Goal: Transaction & Acquisition: Download file/media

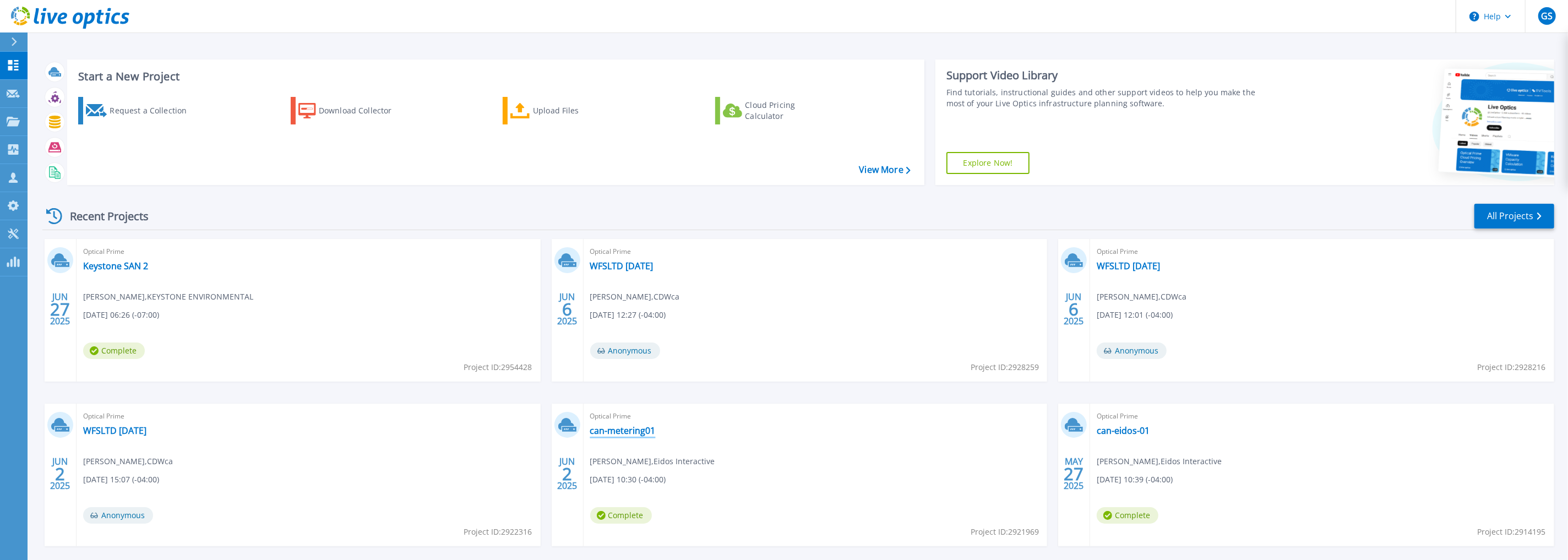
click at [639, 435] on link "can-metering01" at bounding box center [623, 430] width 65 height 11
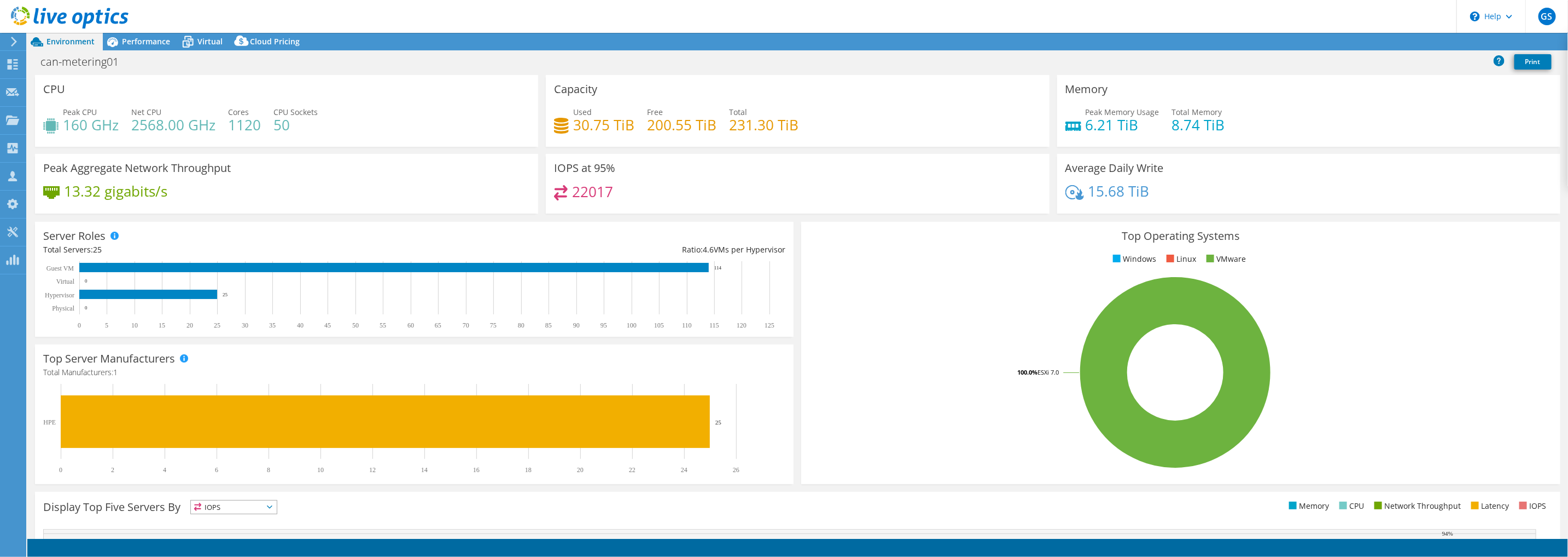
select select "USD"
select select "[GEOGRAPHIC_DATA]"
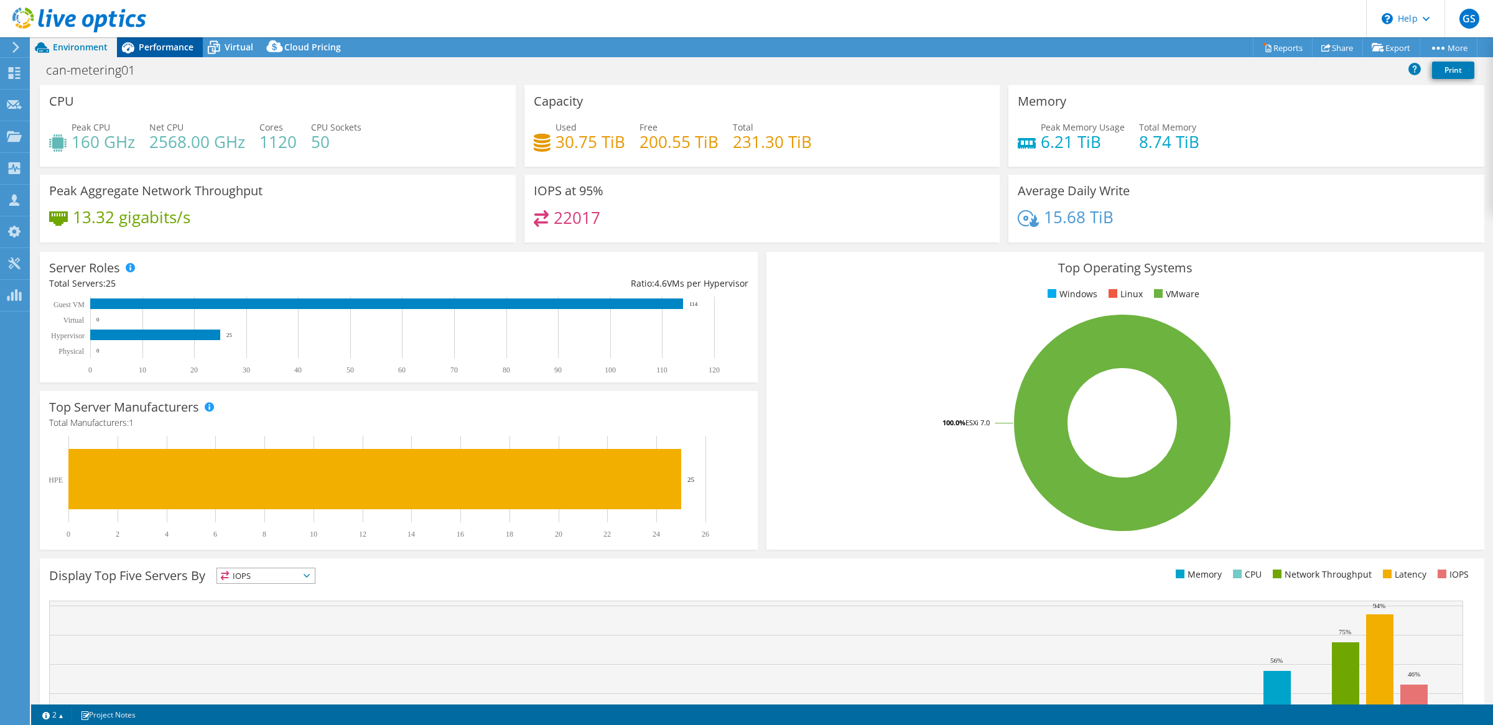
click at [143, 52] on span "Performance" at bounding box center [166, 47] width 55 height 12
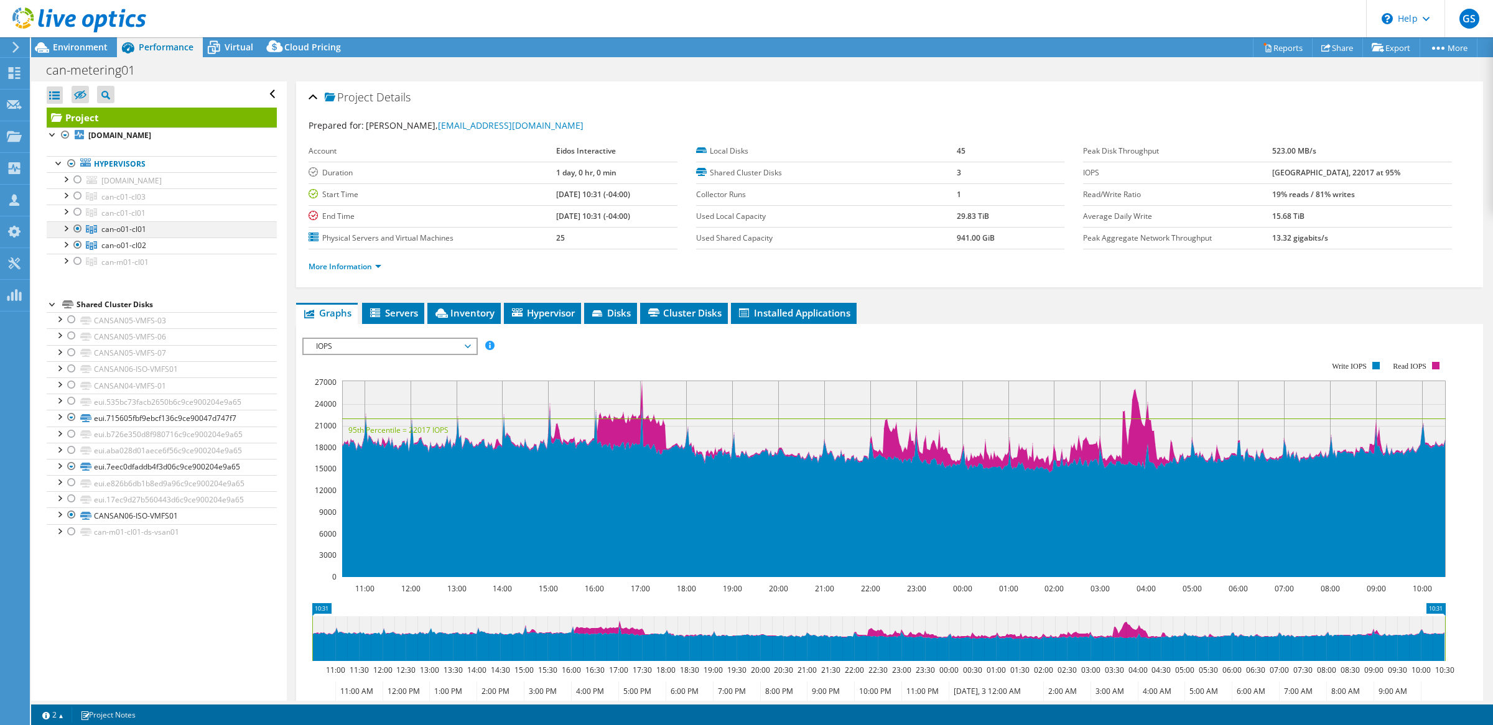
click at [73, 229] on div at bounding box center [78, 228] width 12 height 15
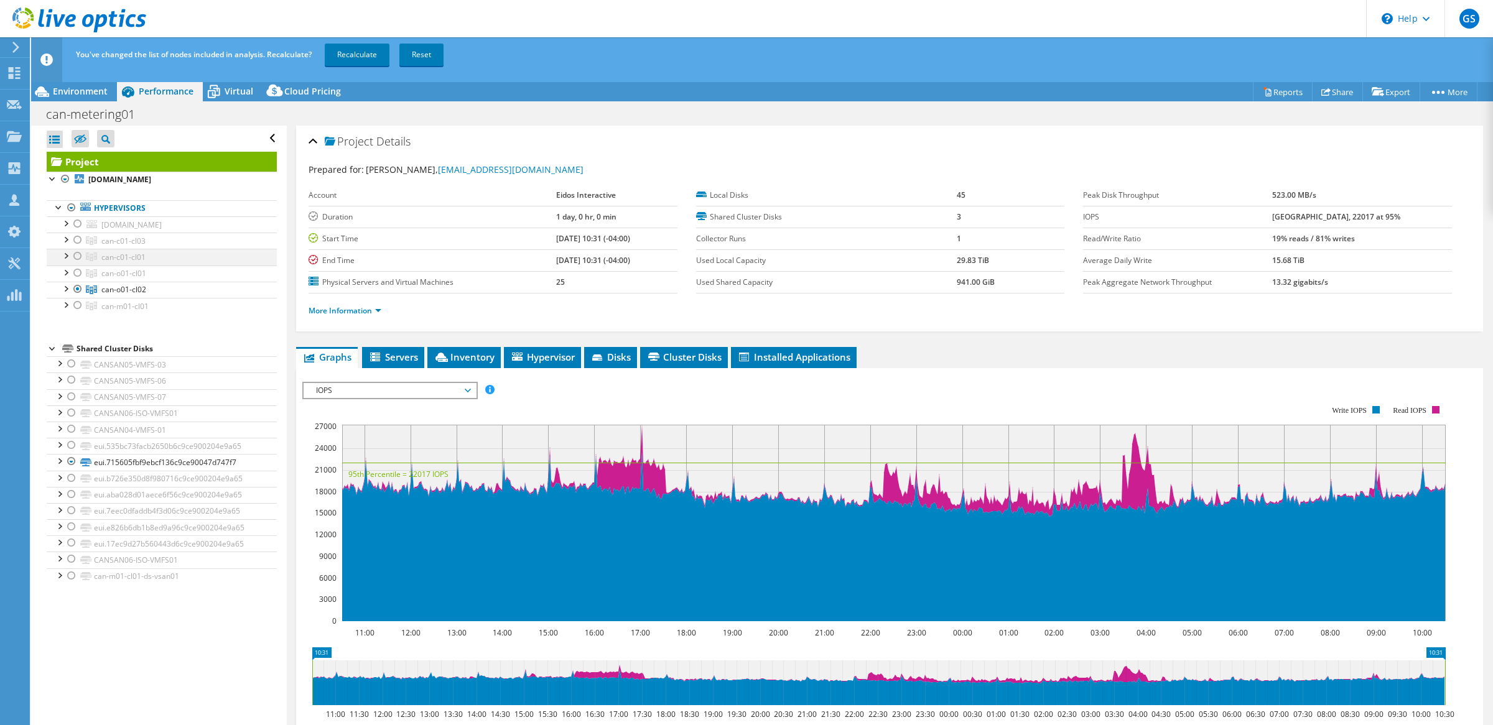
click at [79, 250] on div at bounding box center [78, 256] width 12 height 15
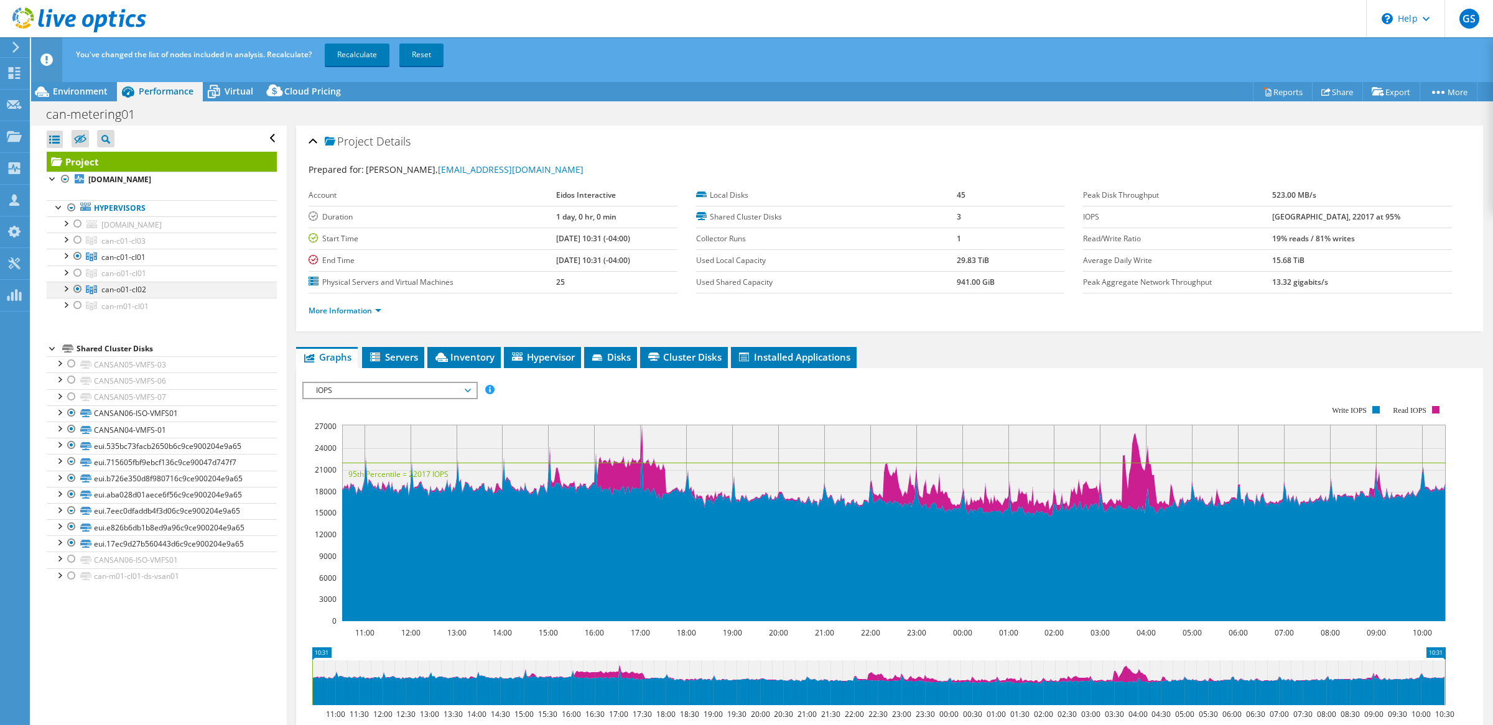
click at [76, 289] on div at bounding box center [78, 289] width 12 height 15
click at [75, 258] on div at bounding box center [78, 256] width 12 height 15
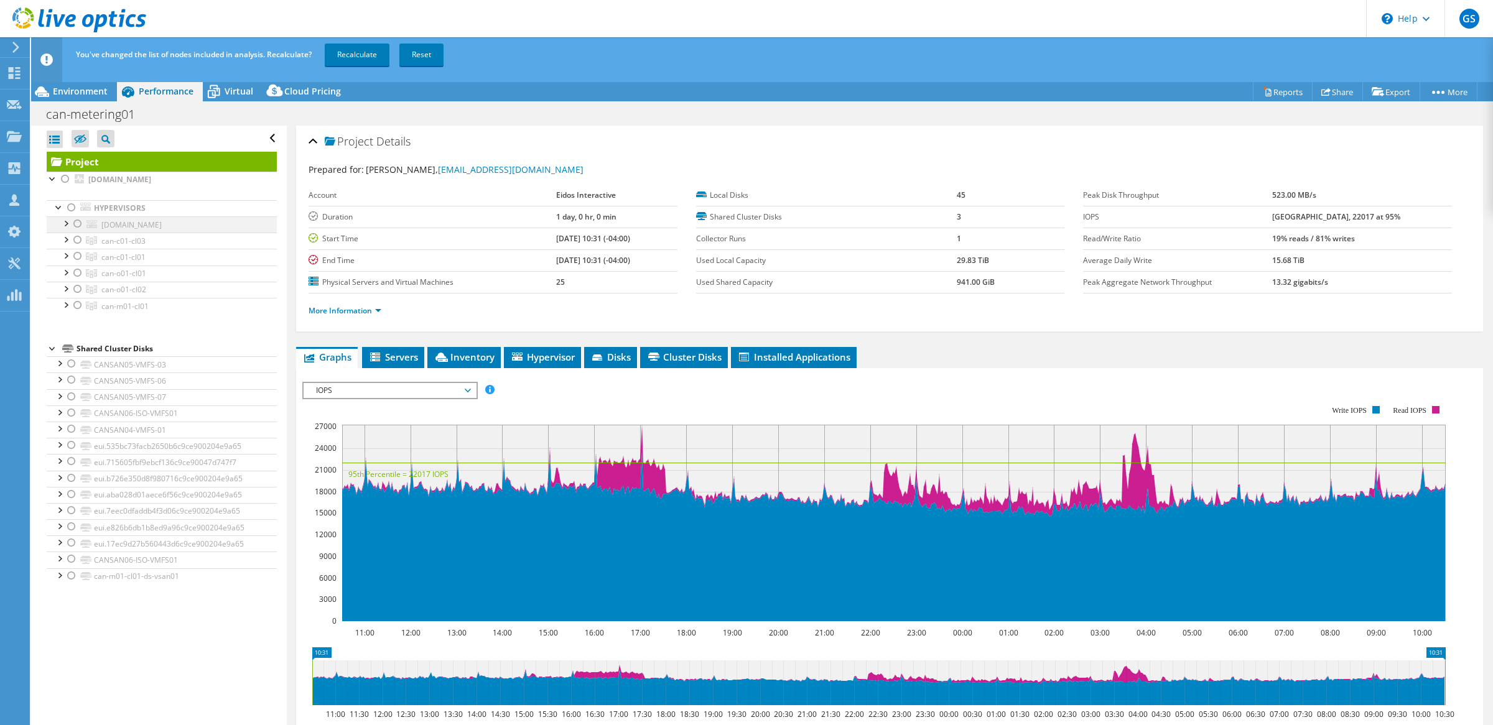
click at [77, 226] on div at bounding box center [78, 223] width 12 height 15
click at [361, 60] on link "Recalculate" at bounding box center [357, 55] width 65 height 22
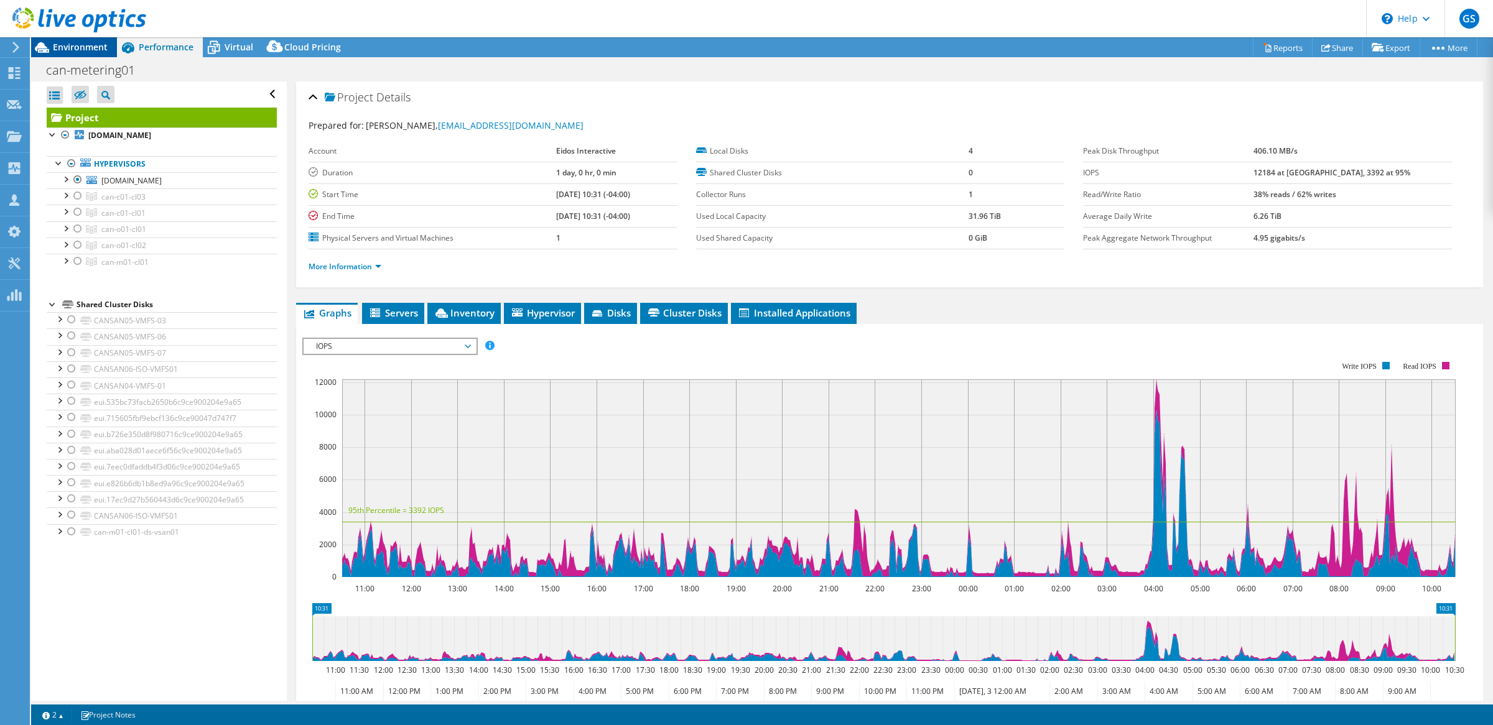
click at [78, 49] on span "Environment" at bounding box center [80, 47] width 55 height 12
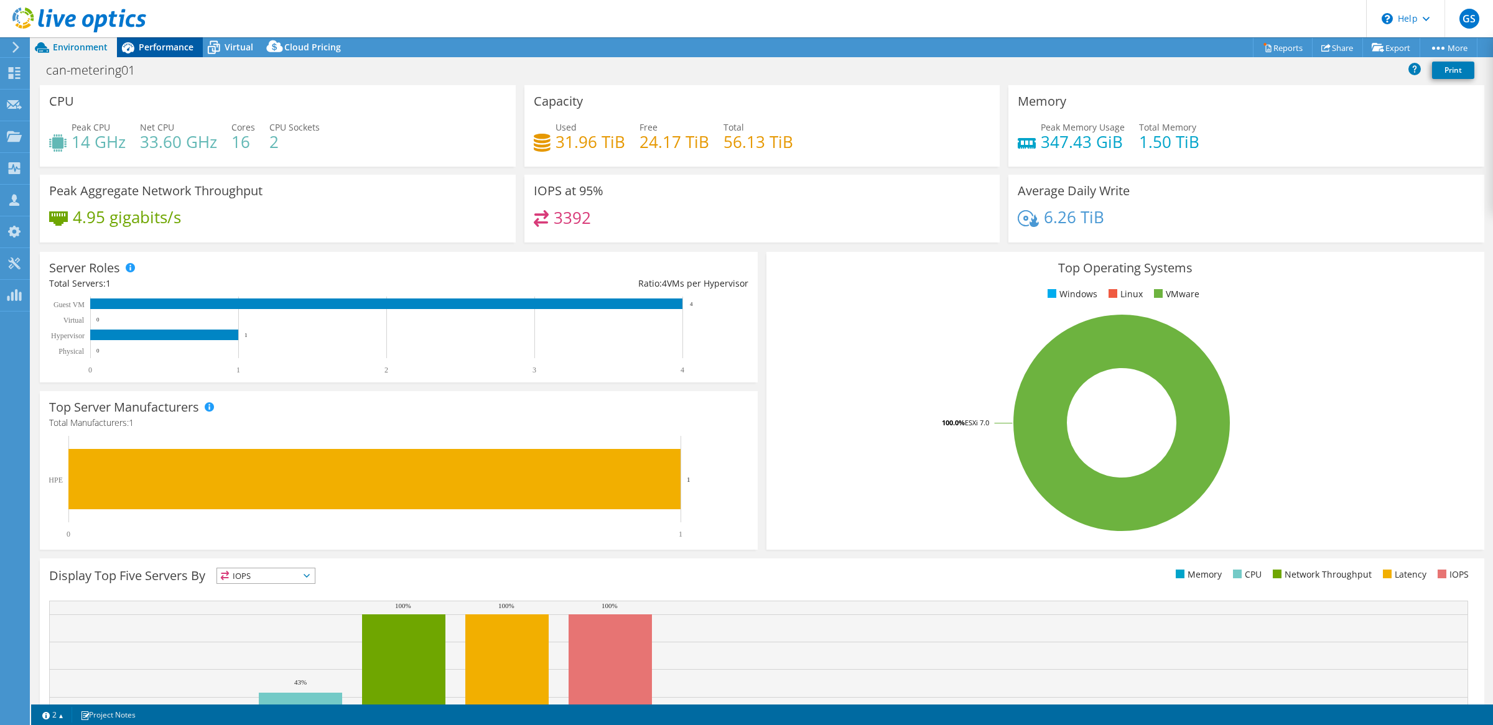
click at [150, 48] on span "Performance" at bounding box center [166, 47] width 55 height 12
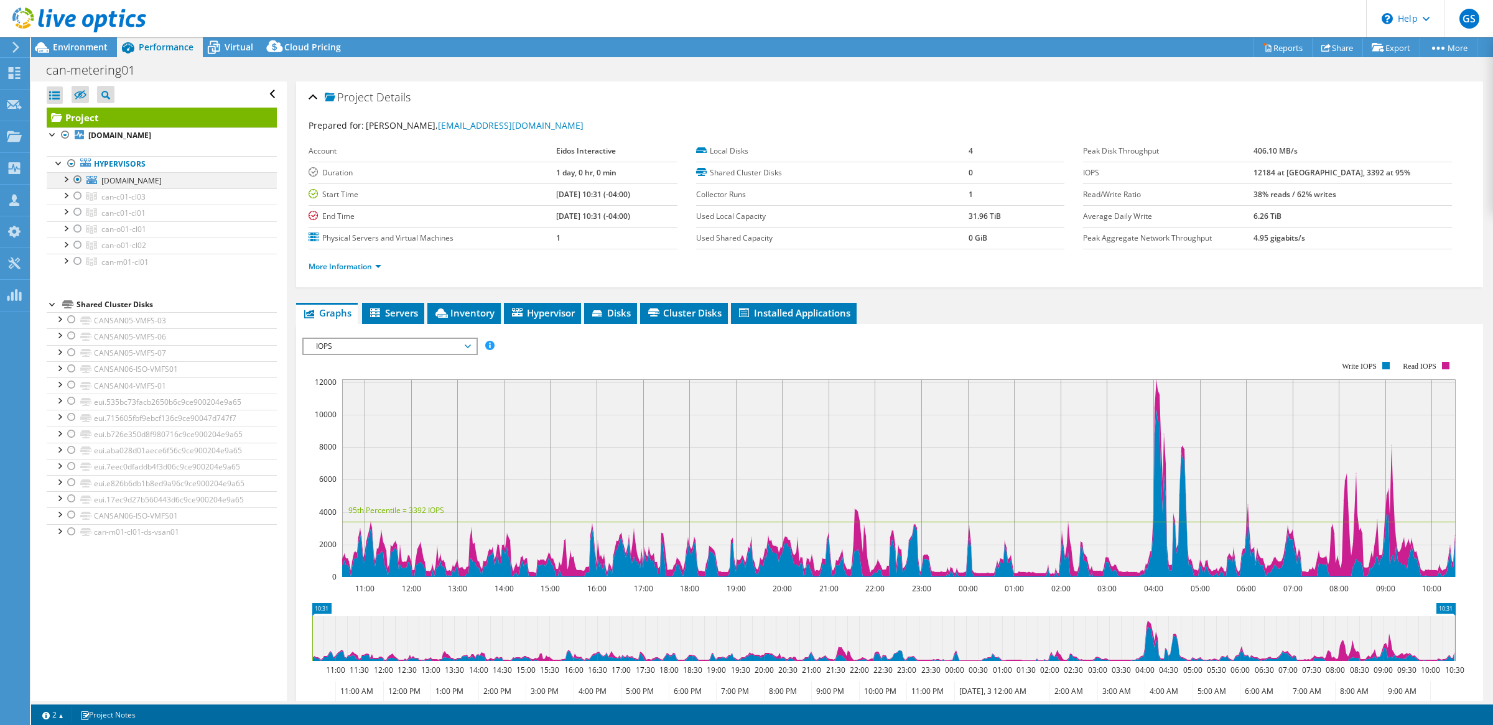
click at [76, 179] on div at bounding box center [78, 179] width 12 height 15
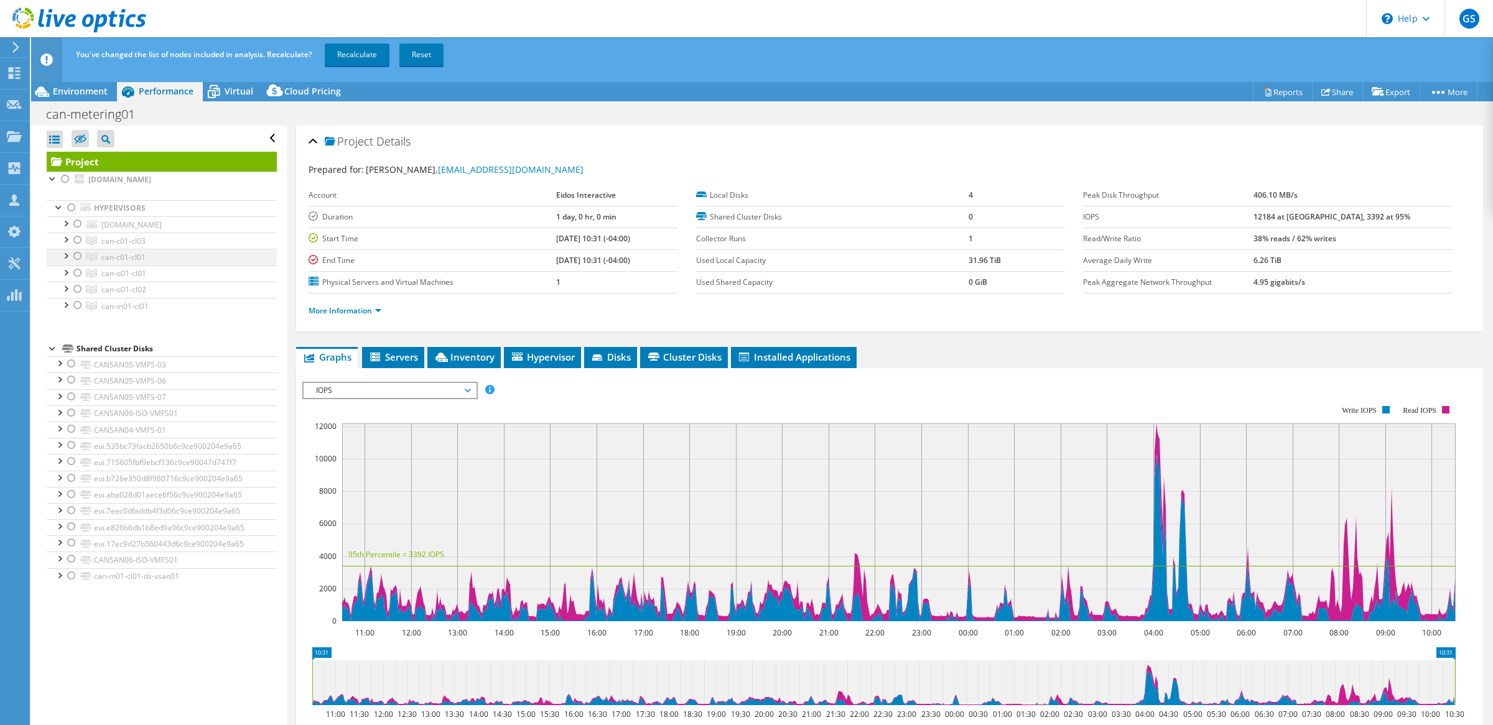
click at [77, 257] on div at bounding box center [78, 256] width 12 height 15
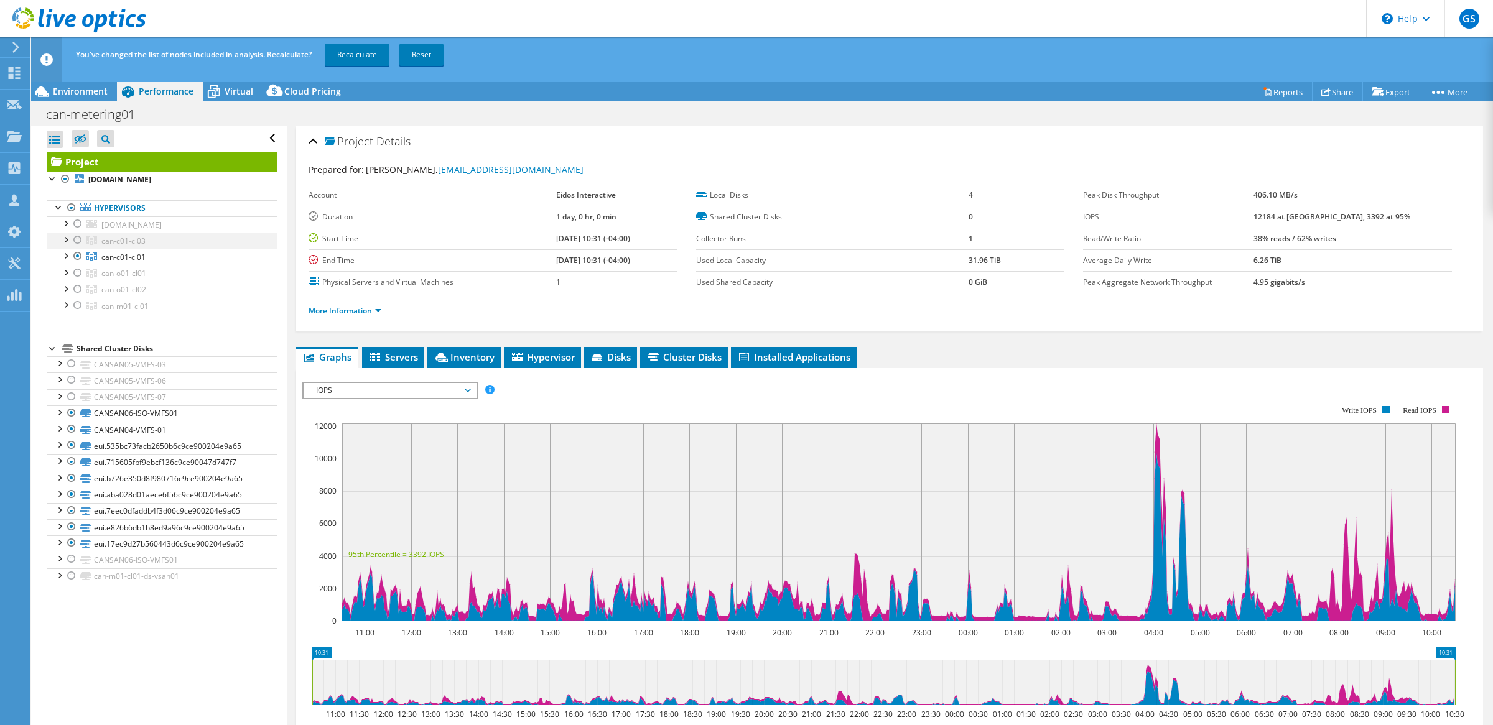
click at [76, 246] on div at bounding box center [78, 240] width 12 height 15
click at [360, 57] on link "Recalculate" at bounding box center [357, 55] width 65 height 22
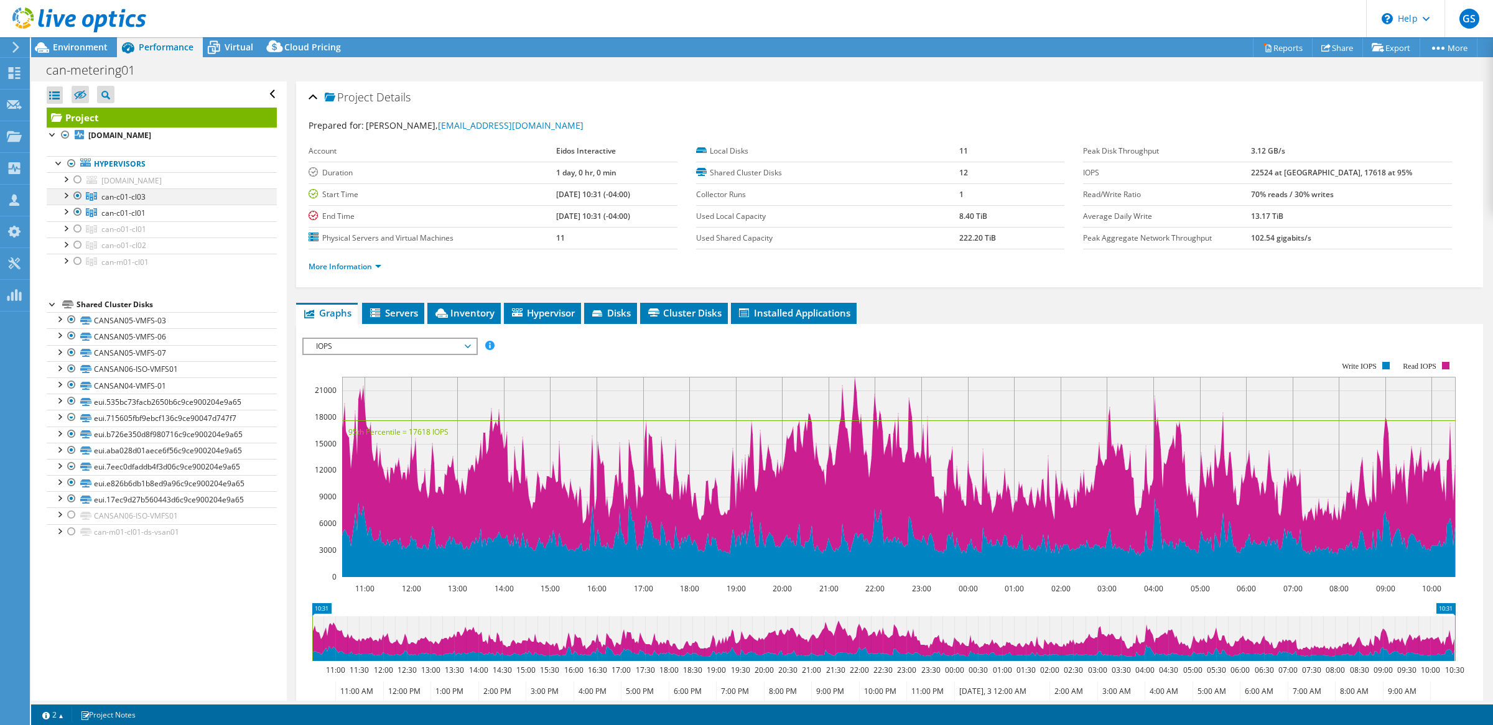
click at [66, 194] on div at bounding box center [65, 194] width 12 height 12
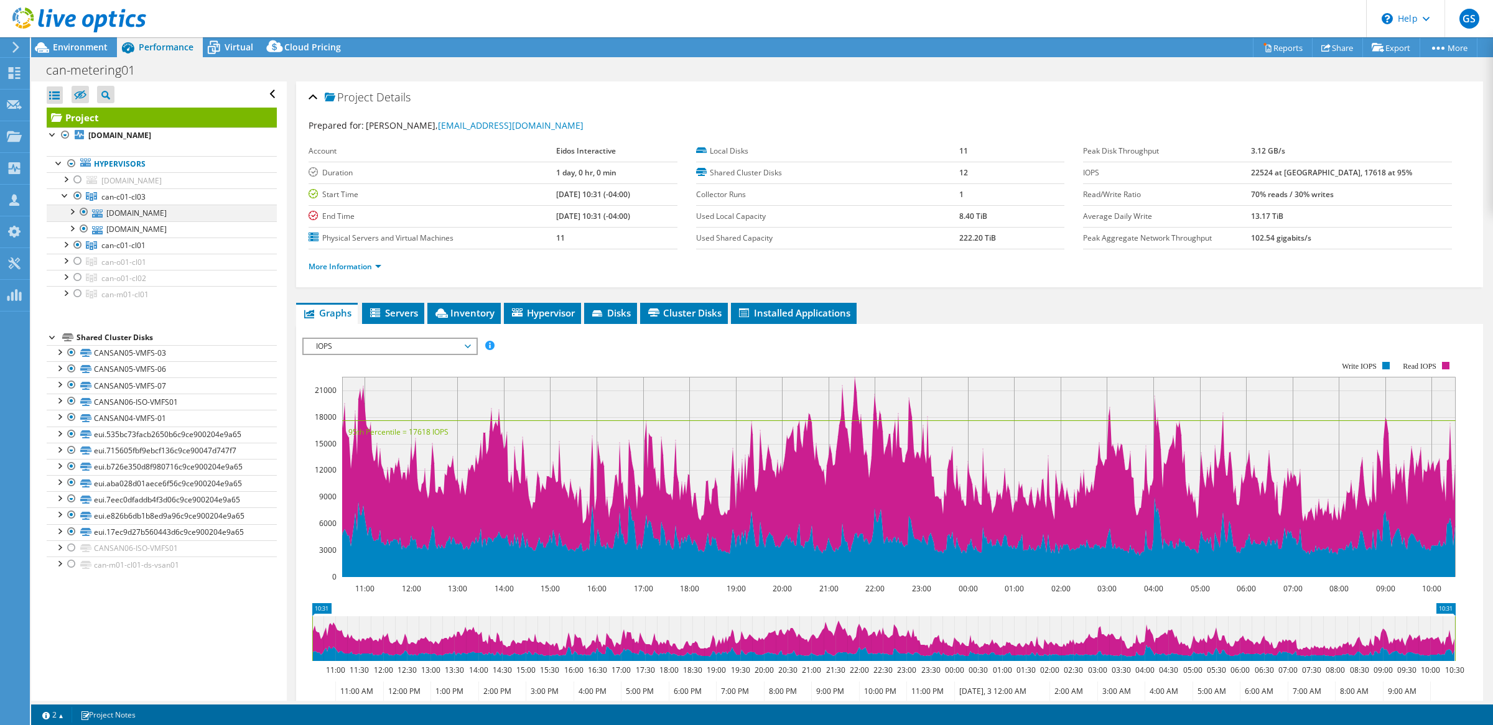
click at [72, 213] on div at bounding box center [71, 211] width 12 height 12
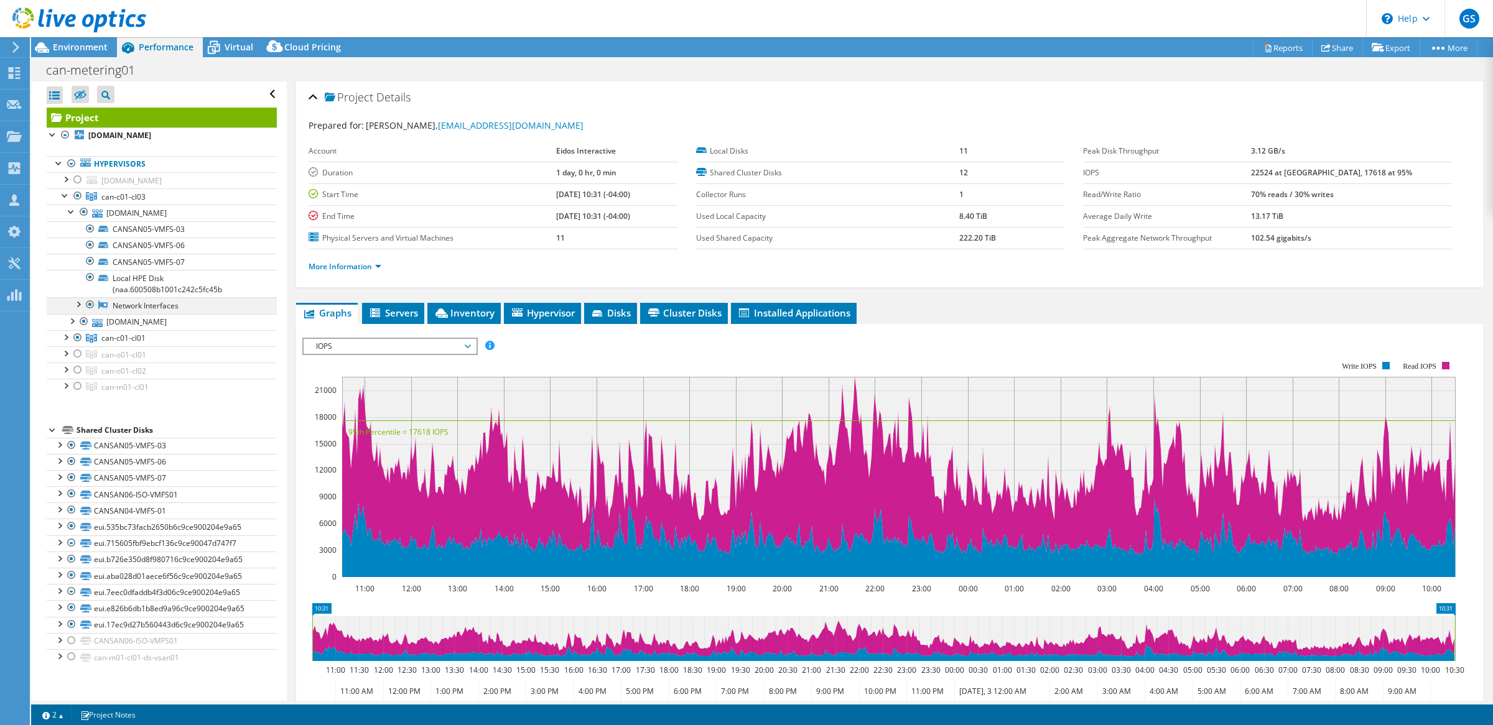
click at [78, 308] on div at bounding box center [78, 303] width 12 height 12
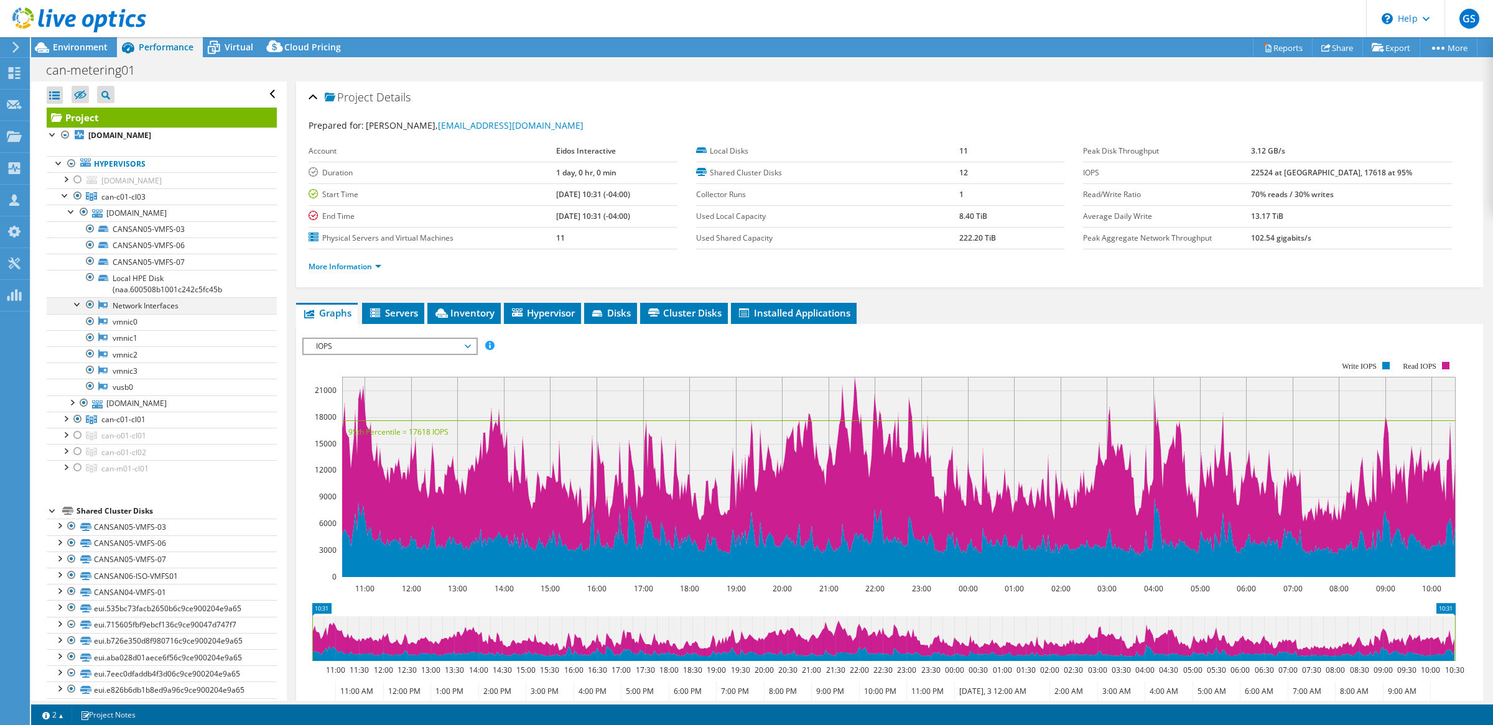
click at [75, 303] on div at bounding box center [78, 303] width 12 height 12
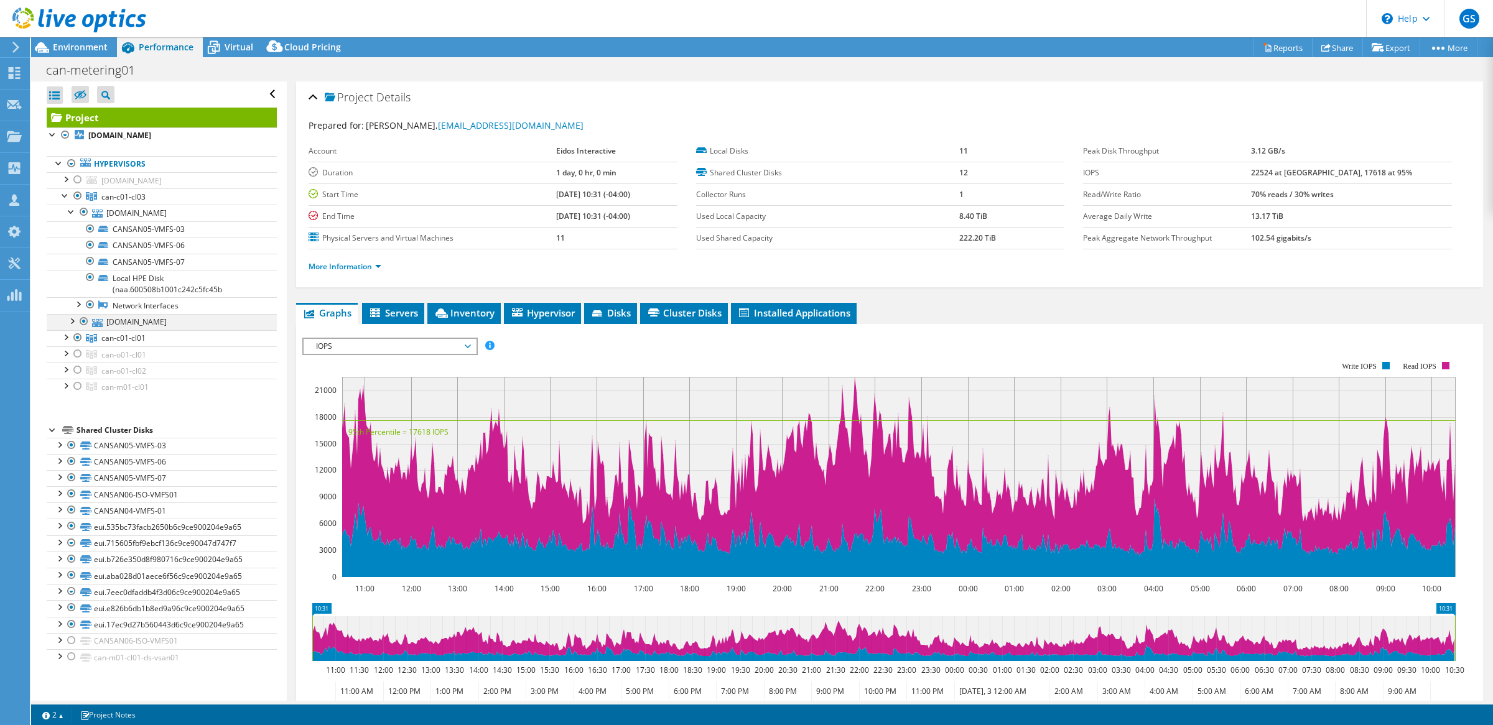
click at [72, 322] on div at bounding box center [71, 320] width 12 height 12
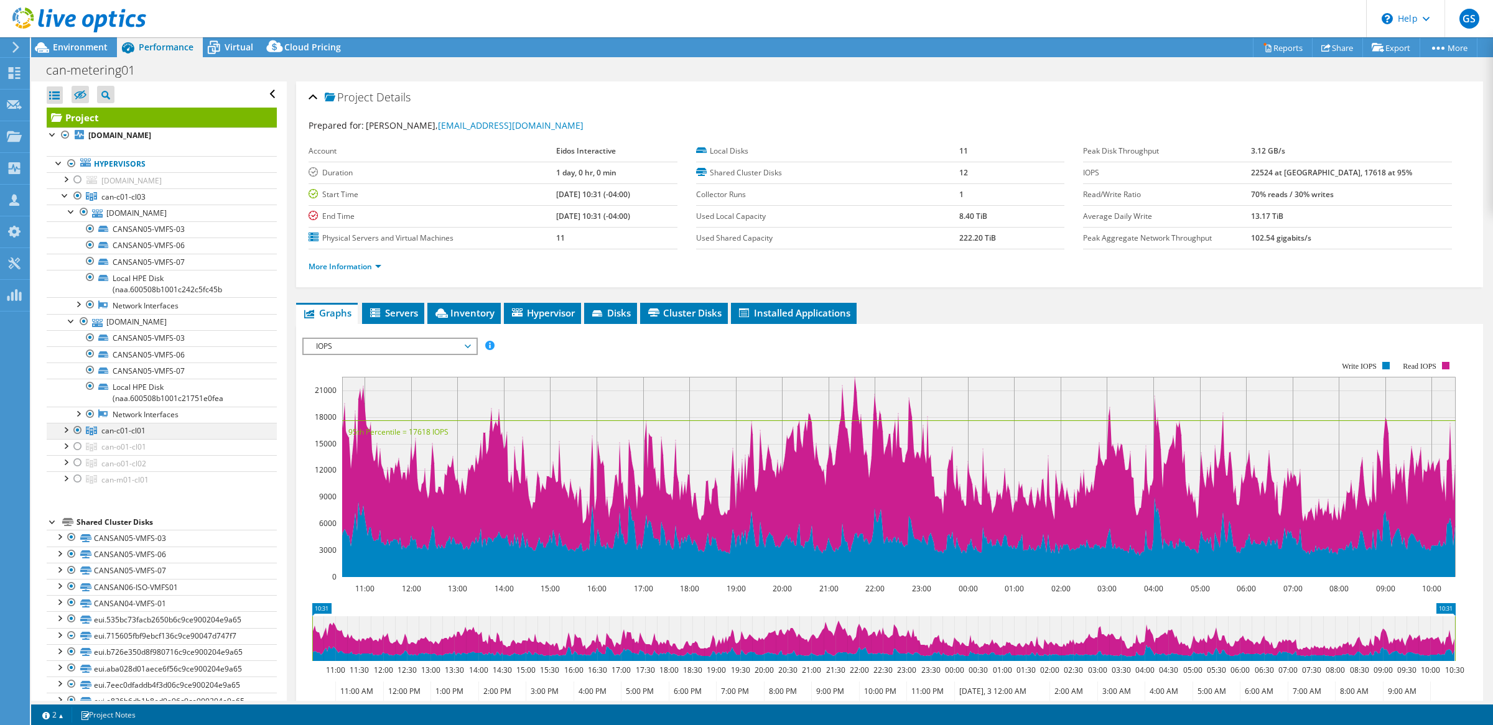
click at [63, 427] on div at bounding box center [65, 429] width 12 height 12
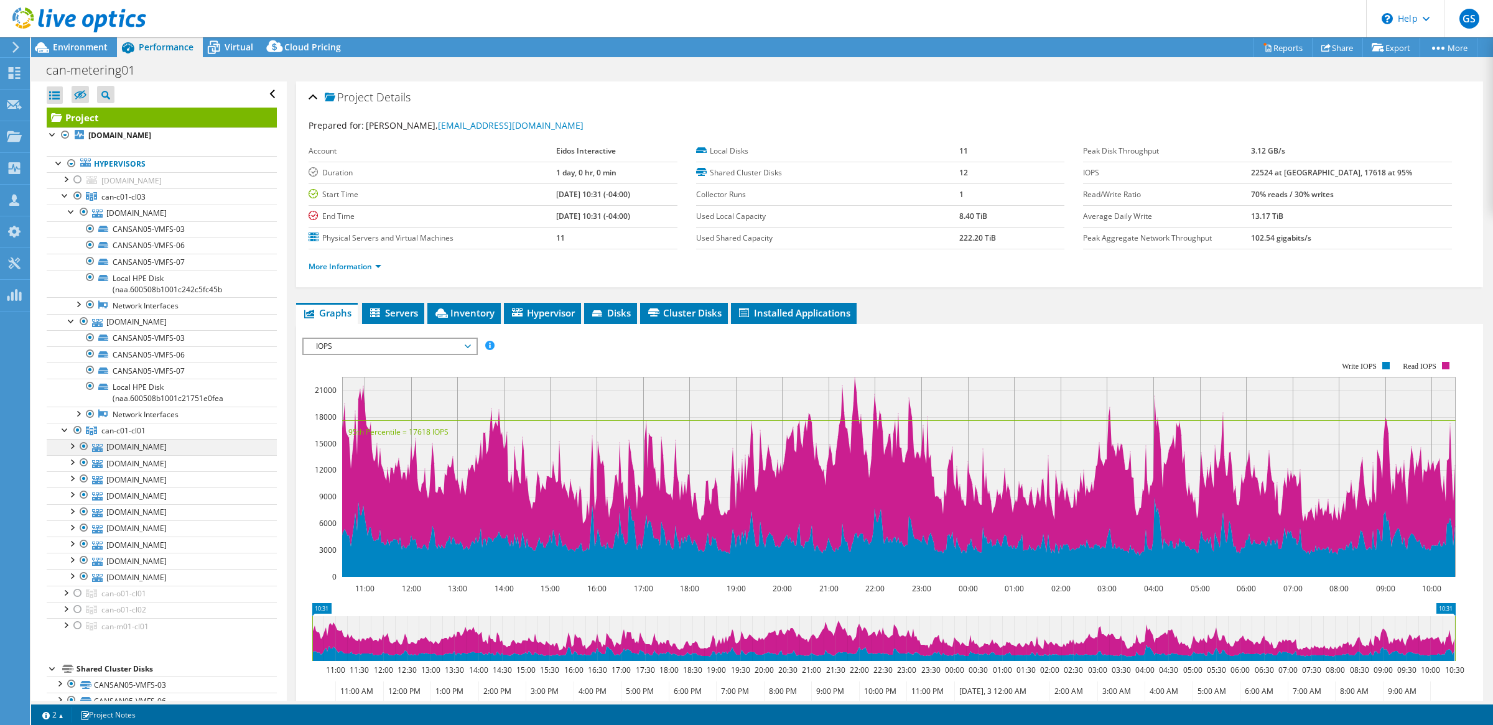
click at [72, 449] on div at bounding box center [71, 445] width 12 height 12
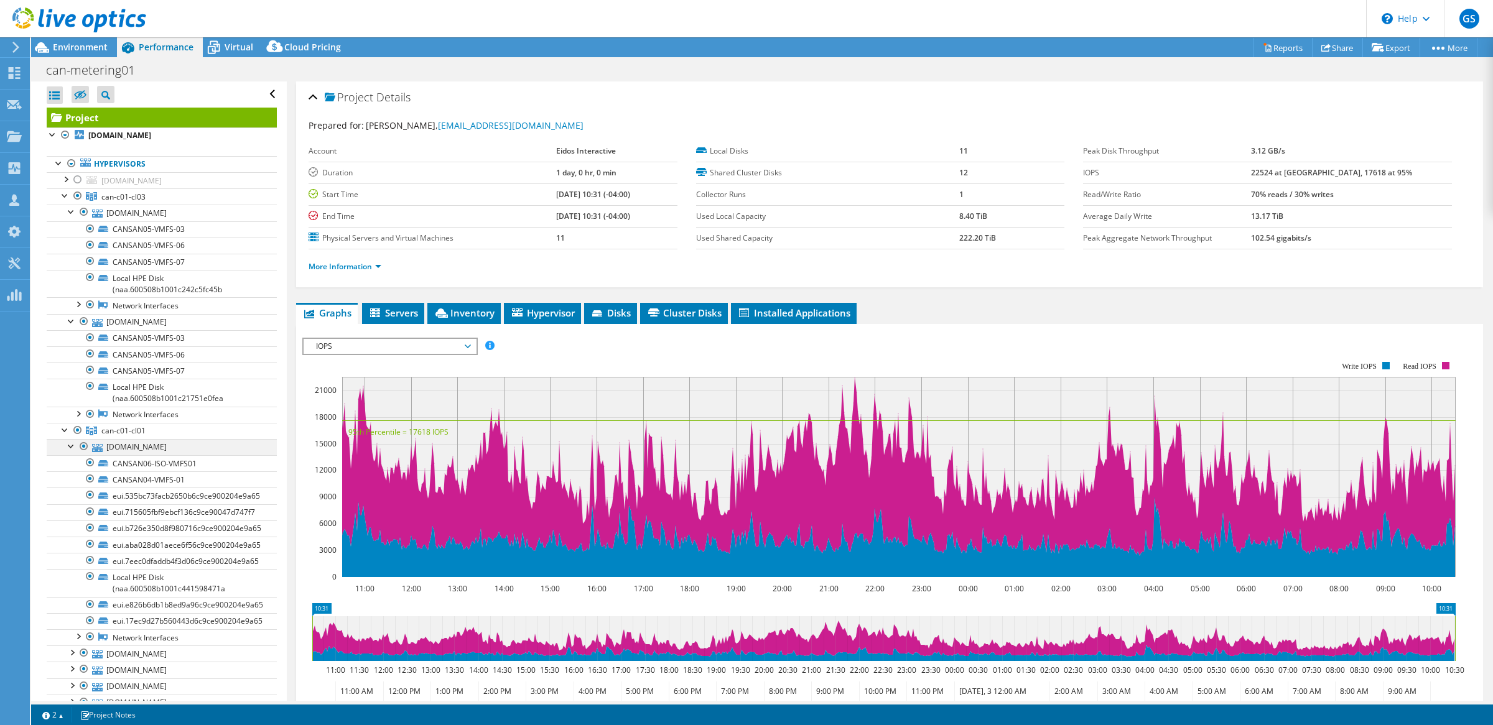
click at [73, 452] on div at bounding box center [71, 445] width 12 height 12
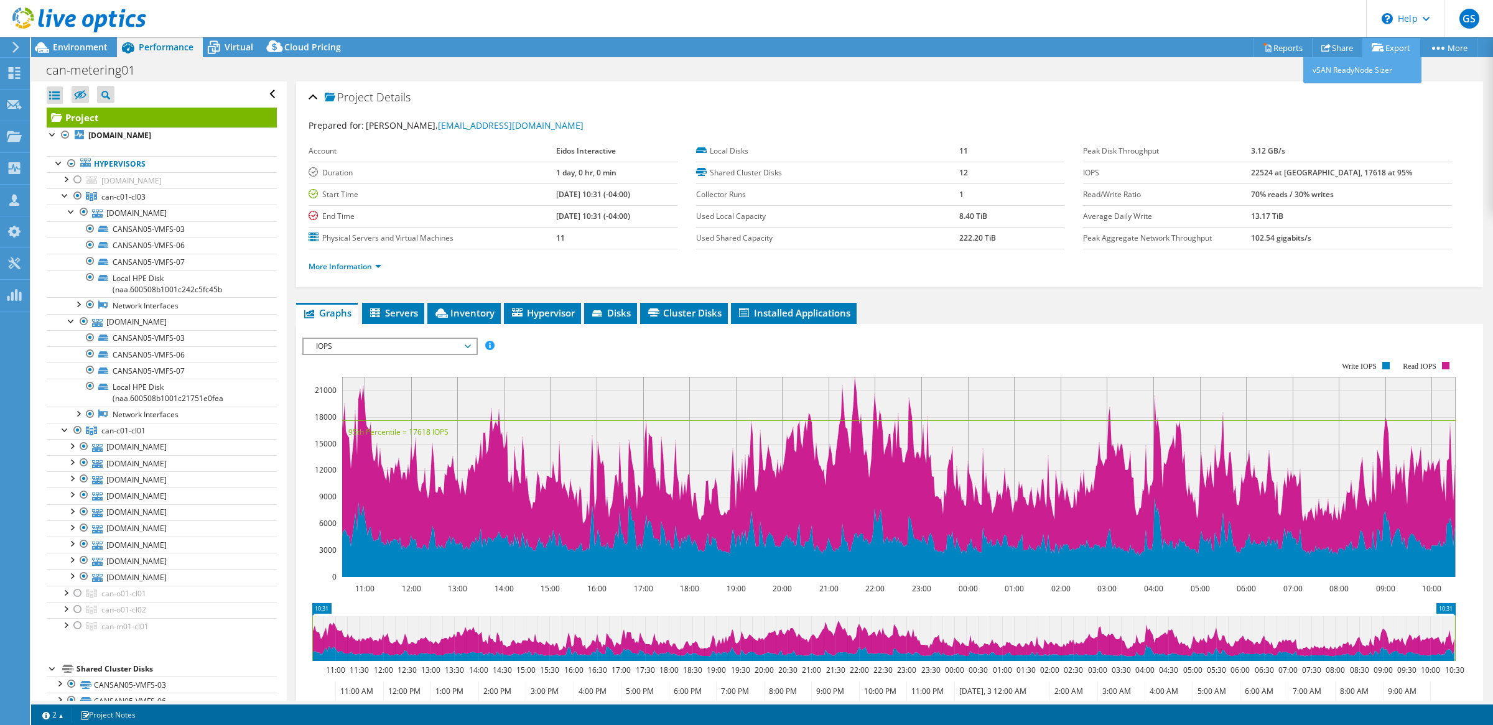
click at [1389, 49] on link "Export" at bounding box center [1391, 47] width 58 height 19
click at [1279, 51] on link "Reports" at bounding box center [1283, 47] width 60 height 19
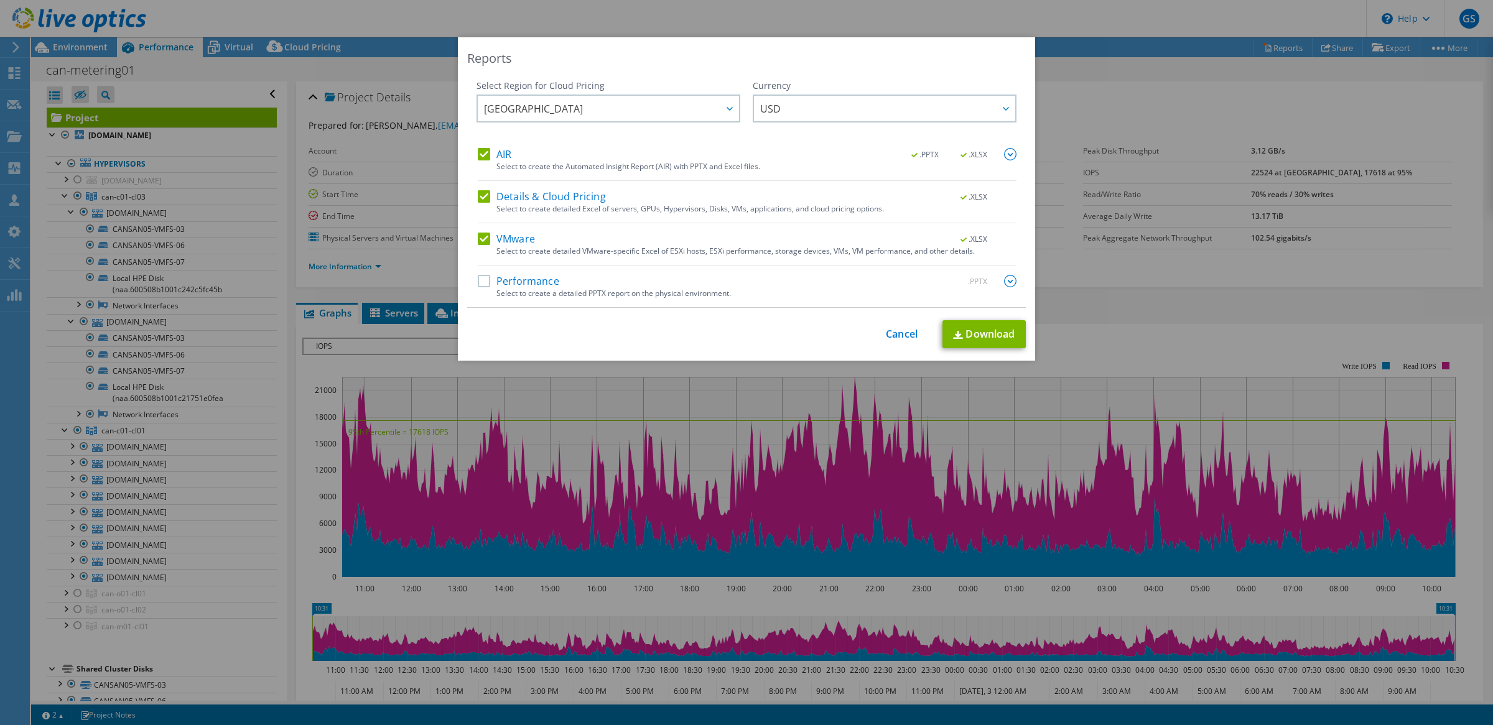
click at [478, 201] on label "Details & Cloud Pricing" at bounding box center [542, 196] width 128 height 12
click at [0, 0] on input "Details & Cloud Pricing" at bounding box center [0, 0] width 0 height 0
click at [479, 148] on label "AIR" at bounding box center [495, 154] width 34 height 12
click at [0, 0] on input "AIR" at bounding box center [0, 0] width 0 height 0
click at [989, 338] on link "Download" at bounding box center [983, 334] width 83 height 28
